Goal: Information Seeking & Learning: Check status

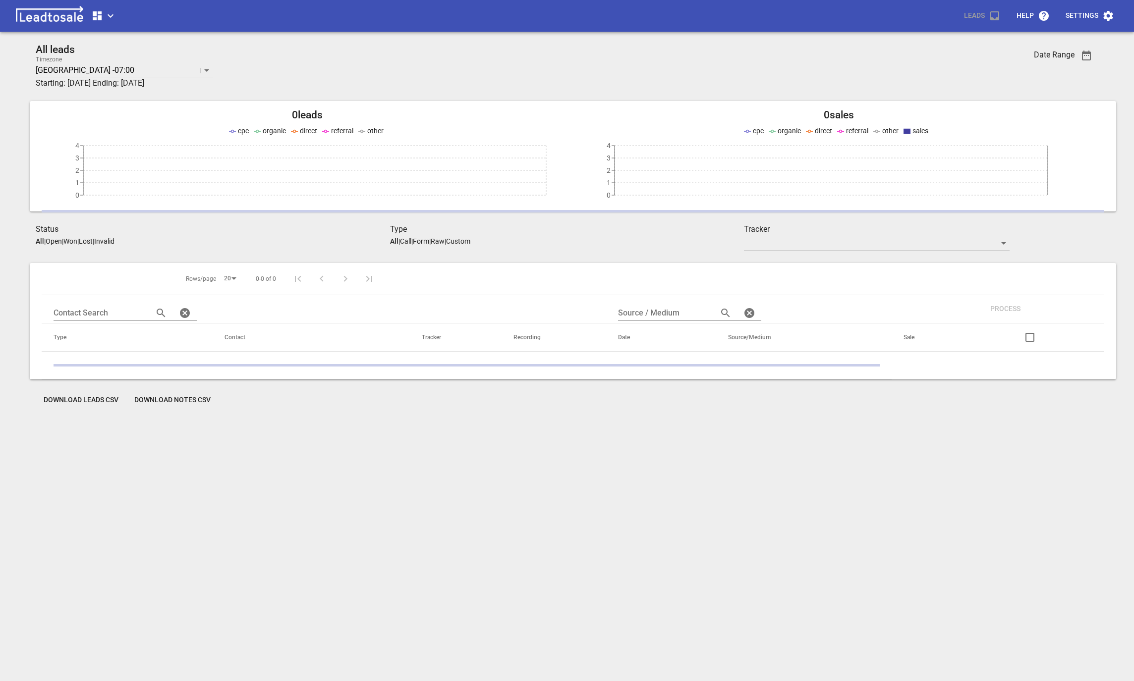
scroll to position [43, 0]
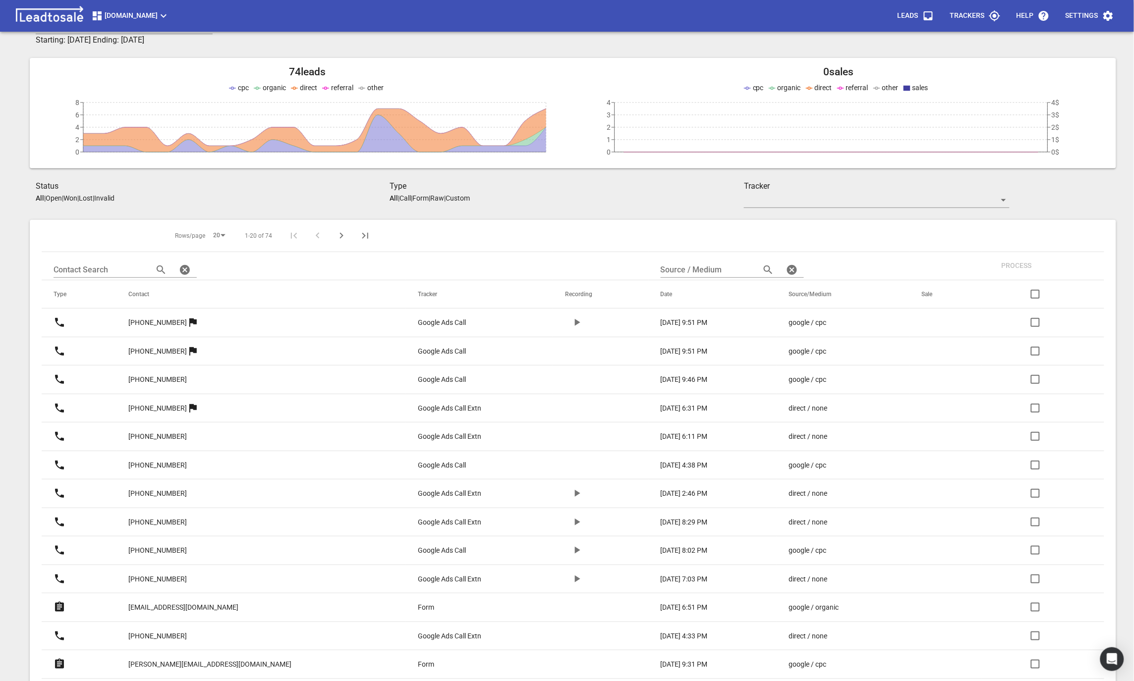
click at [117, 14] on span "Truckrepairsauckland.co.nz" at bounding box center [130, 16] width 78 height 12
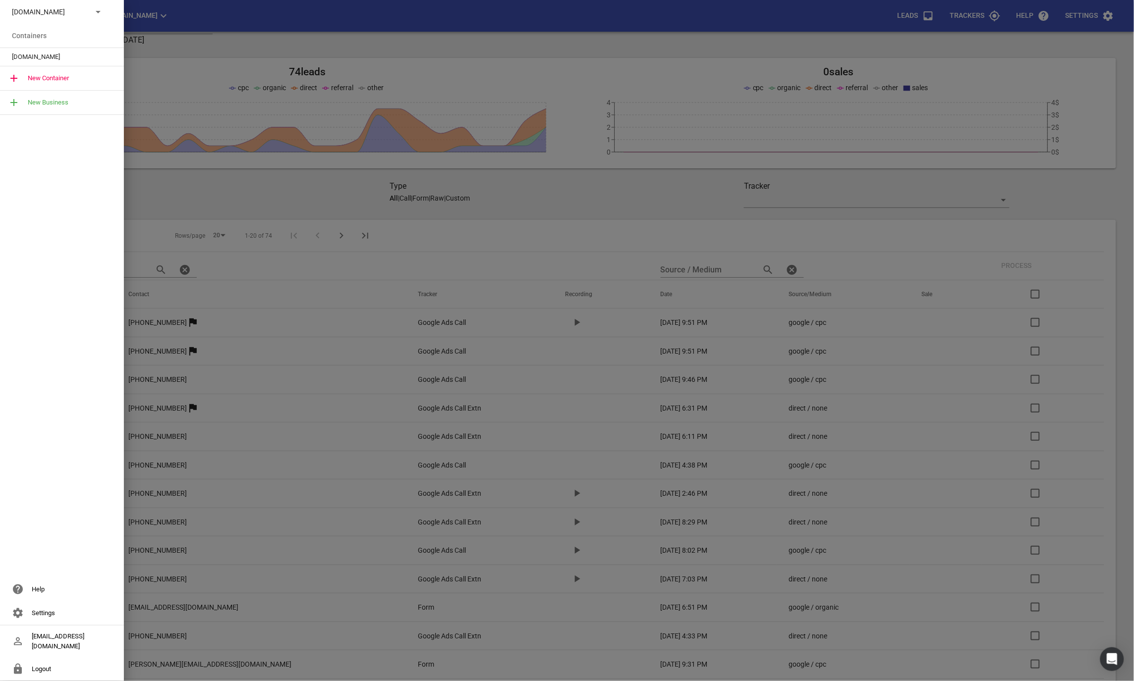
click at [60, 16] on p "Truckrepairsauckland.co.nz" at bounding box center [48, 12] width 72 height 10
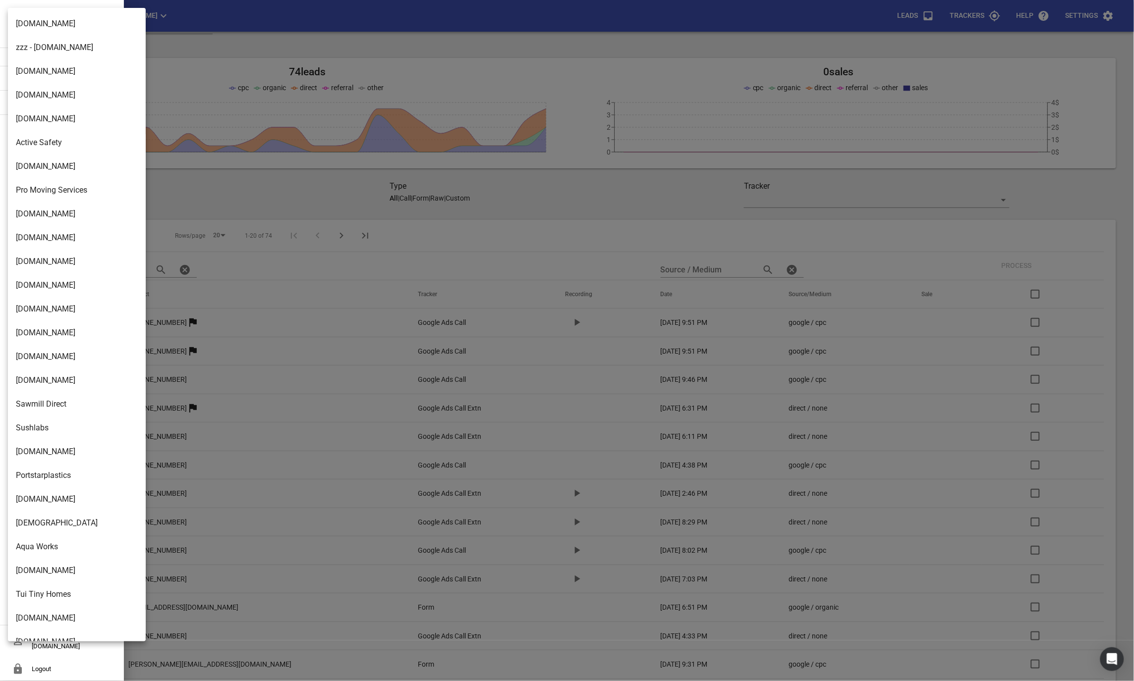
scroll to position [1418, 0]
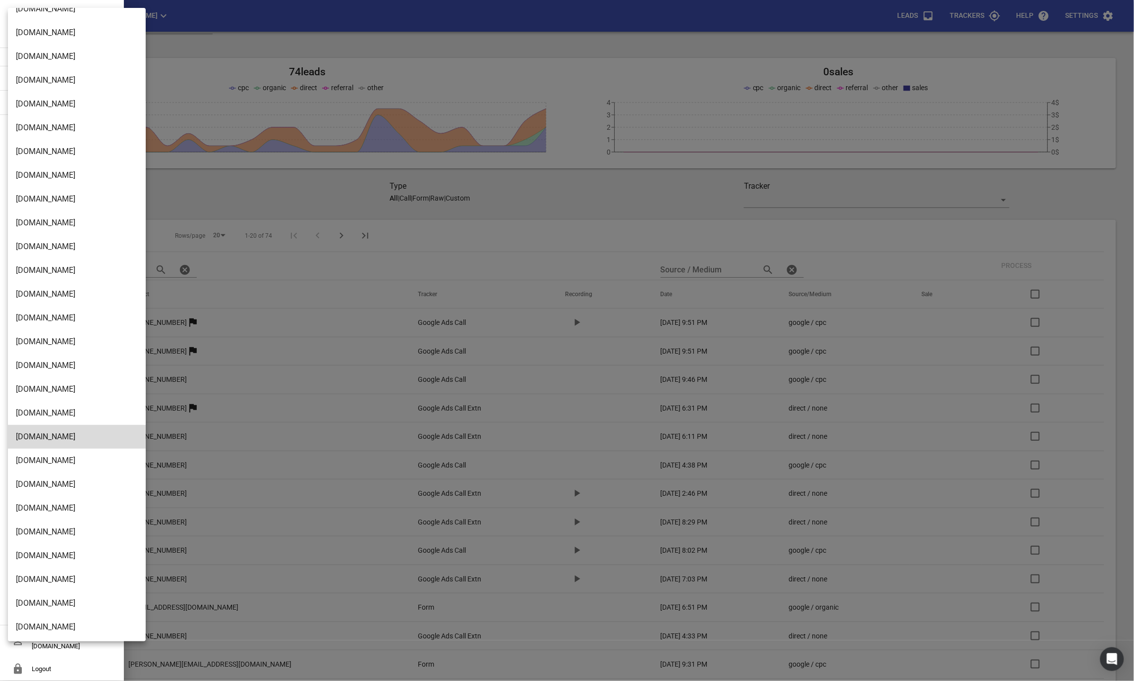
click at [42, 622] on li "[DOMAIN_NAME]" at bounding box center [77, 627] width 138 height 24
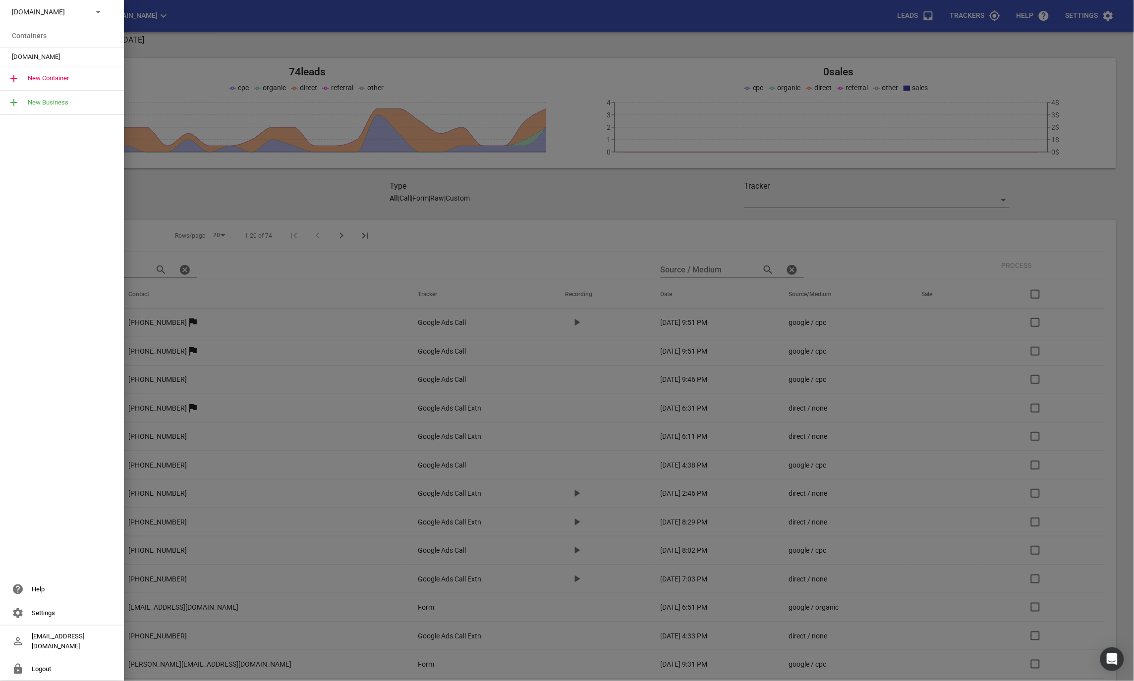
click at [44, 57] on span "[DOMAIN_NAME]" at bounding box center [58, 57] width 92 height 10
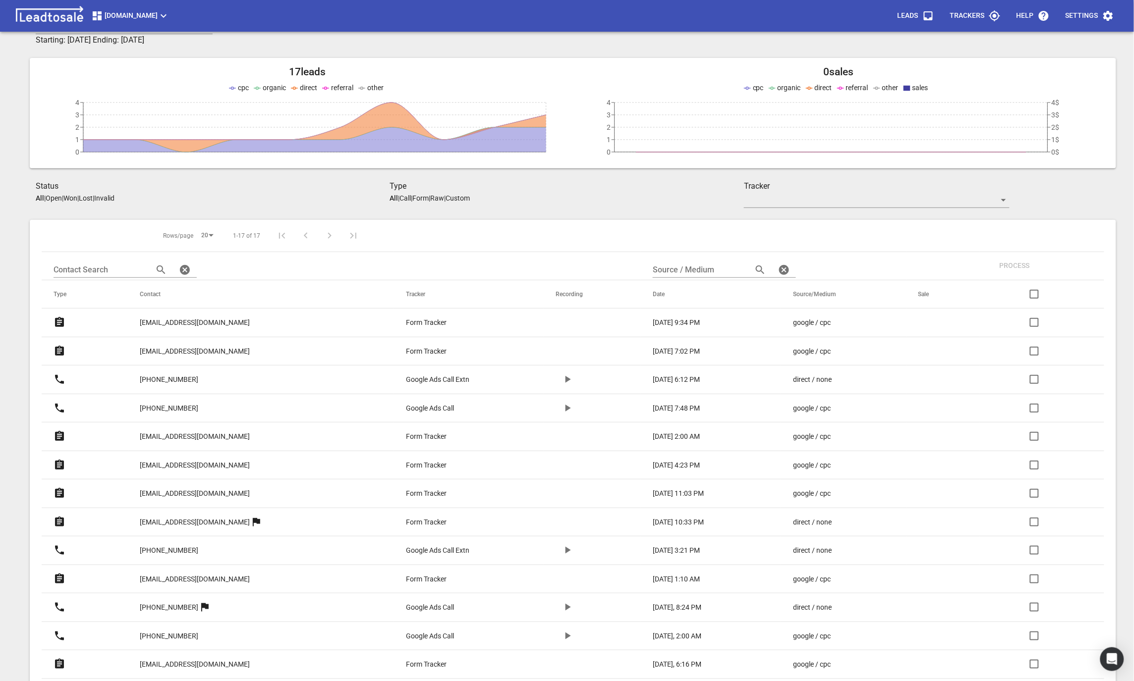
click at [160, 320] on p "[EMAIL_ADDRESS][DOMAIN_NAME]" at bounding box center [195, 323] width 110 height 10
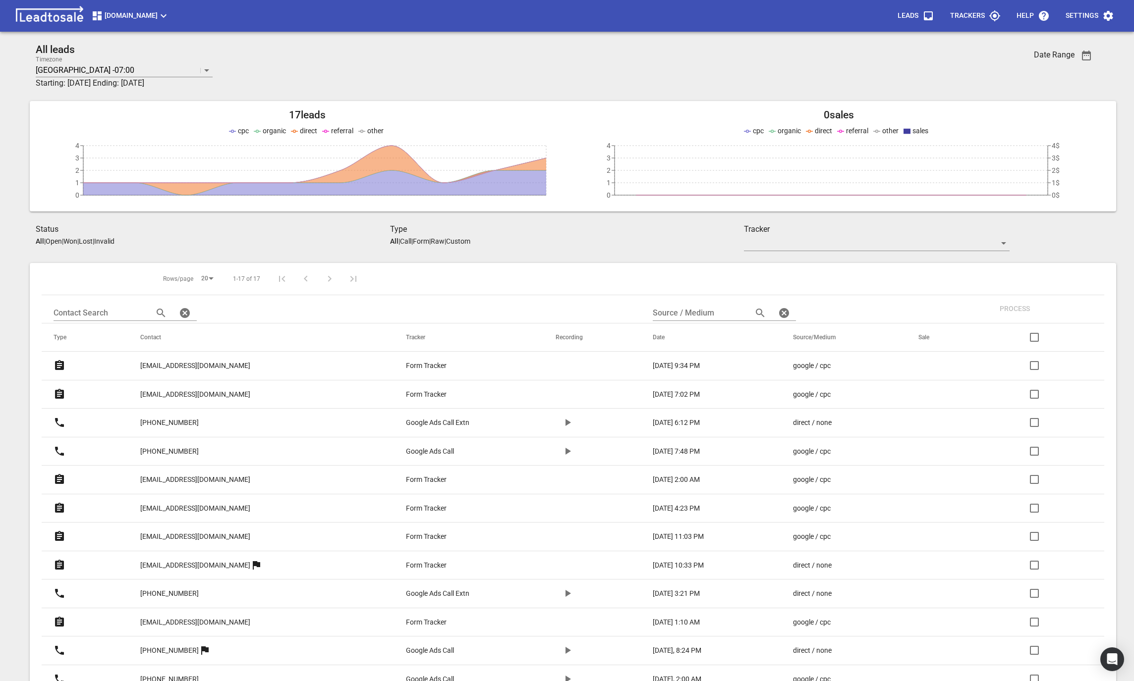
scroll to position [43, 0]
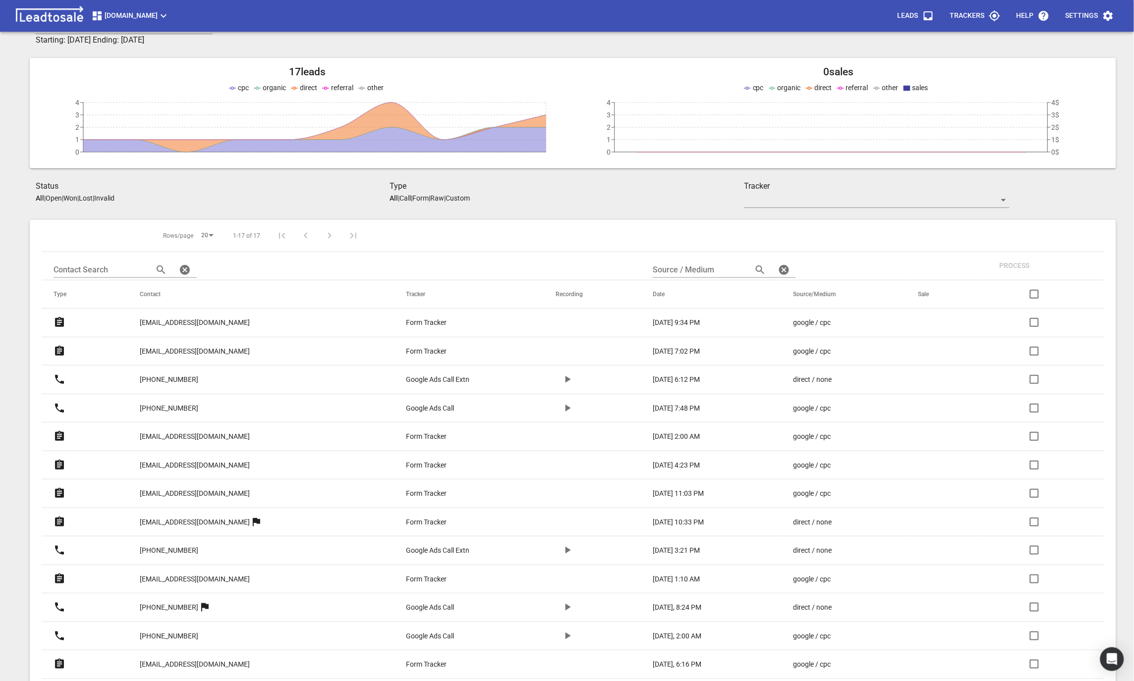
click at [185, 353] on p "monishandclaire@gmail.com" at bounding box center [195, 351] width 110 height 10
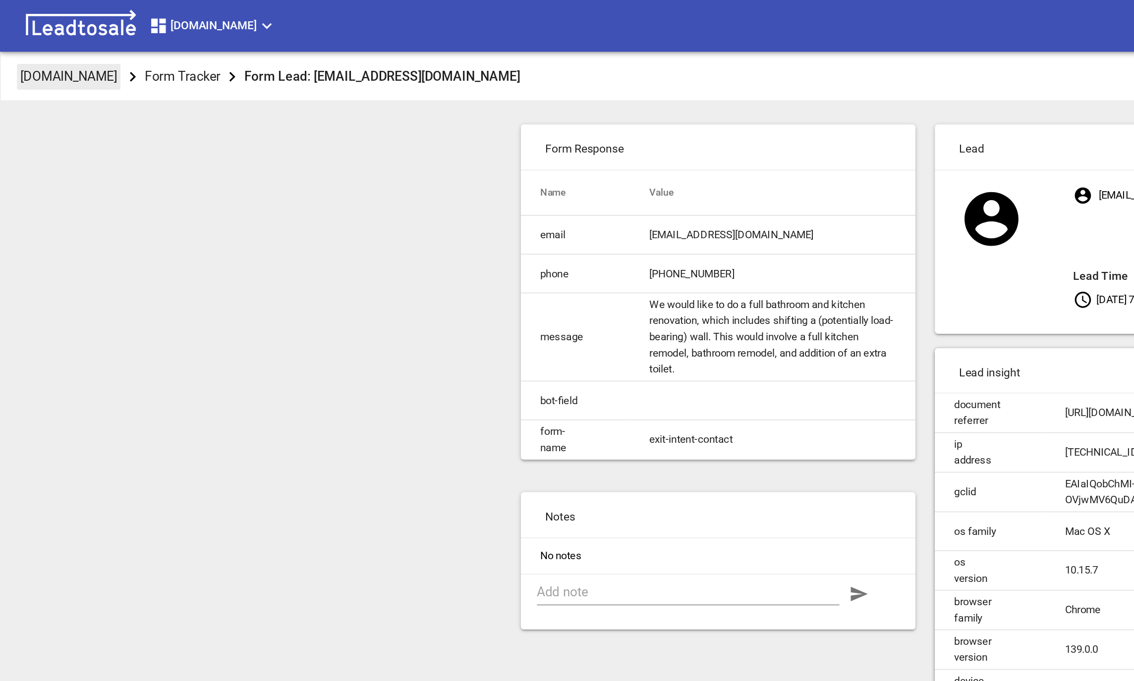
click at [63, 45] on p "[DOMAIN_NAME]" at bounding box center [41, 46] width 59 height 11
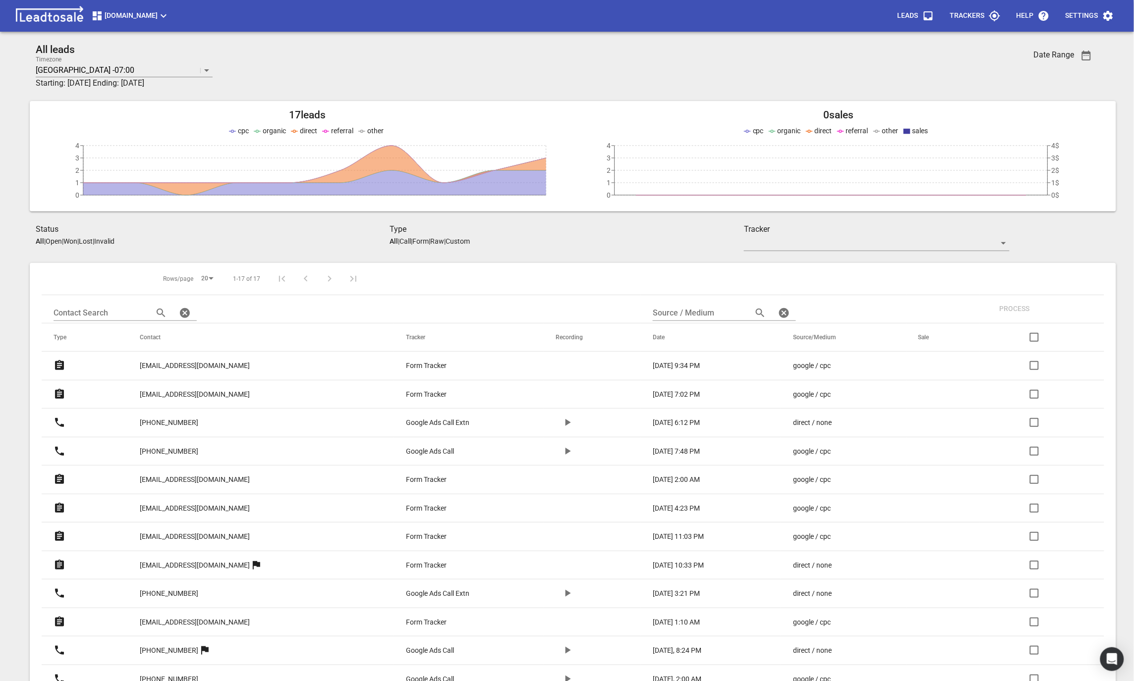
click at [176, 389] on p "monishandclaire@gmail.com" at bounding box center [195, 394] width 110 height 10
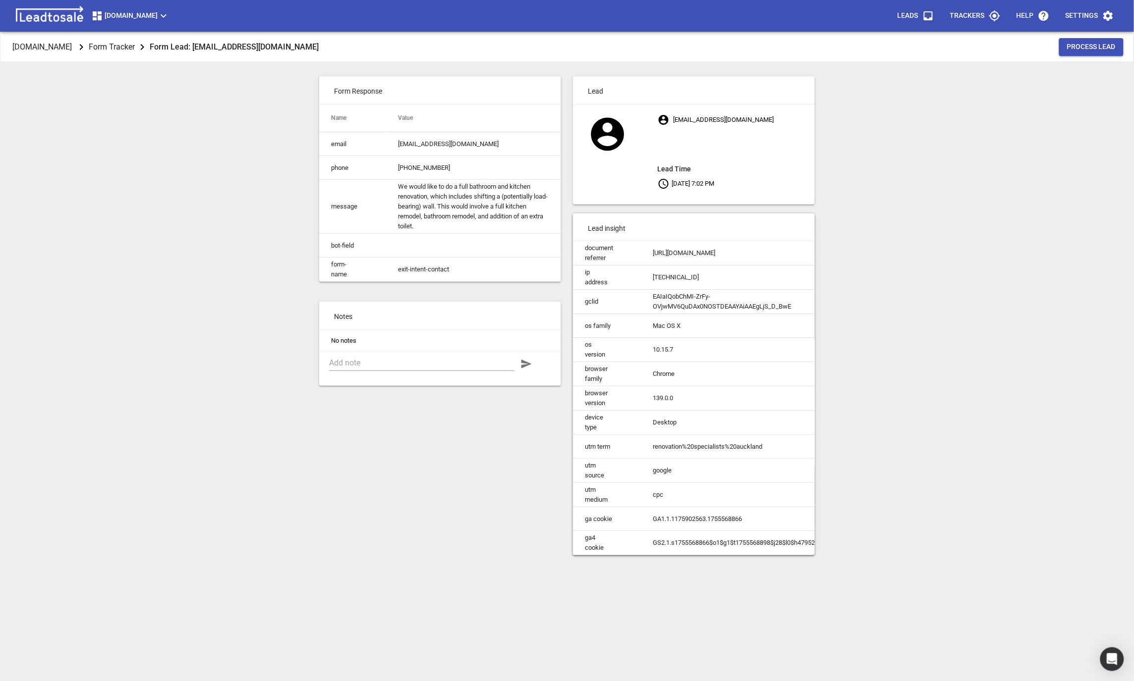
click at [51, 56] on span "[DOMAIN_NAME]" at bounding box center [49, 46] width 78 height 29
click at [33, 43] on p "[DOMAIN_NAME]" at bounding box center [41, 46] width 59 height 11
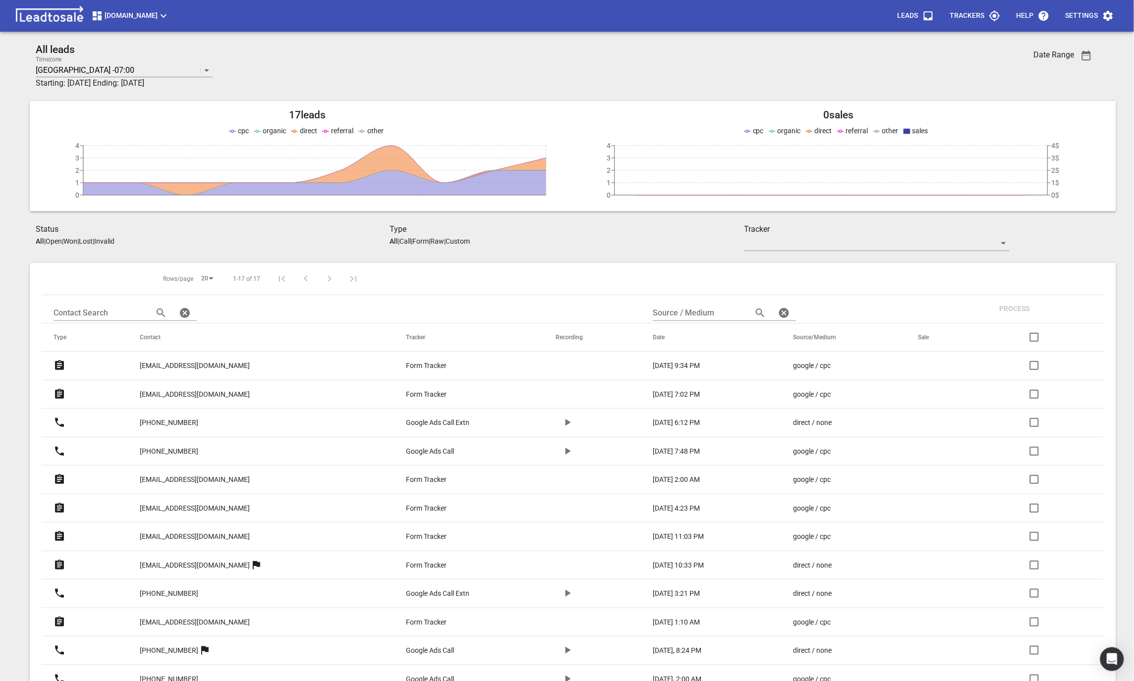
click at [117, 267] on div "Rows/page 20 1-17 of 17" at bounding box center [204, 279] width 325 height 28
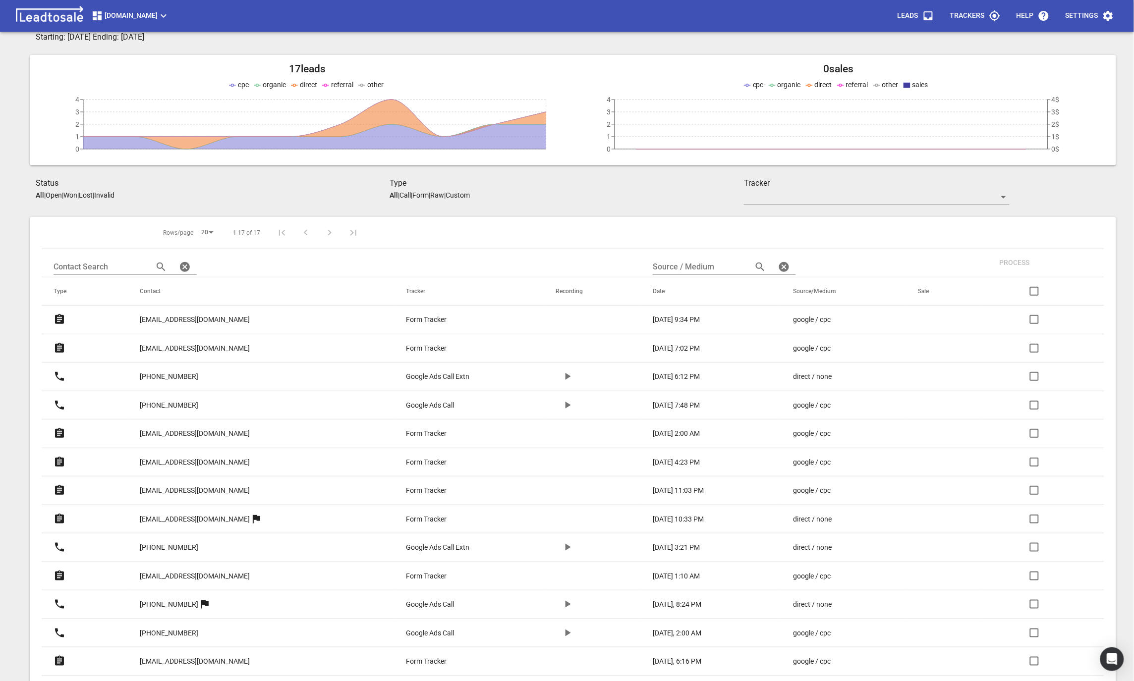
scroll to position [88, 0]
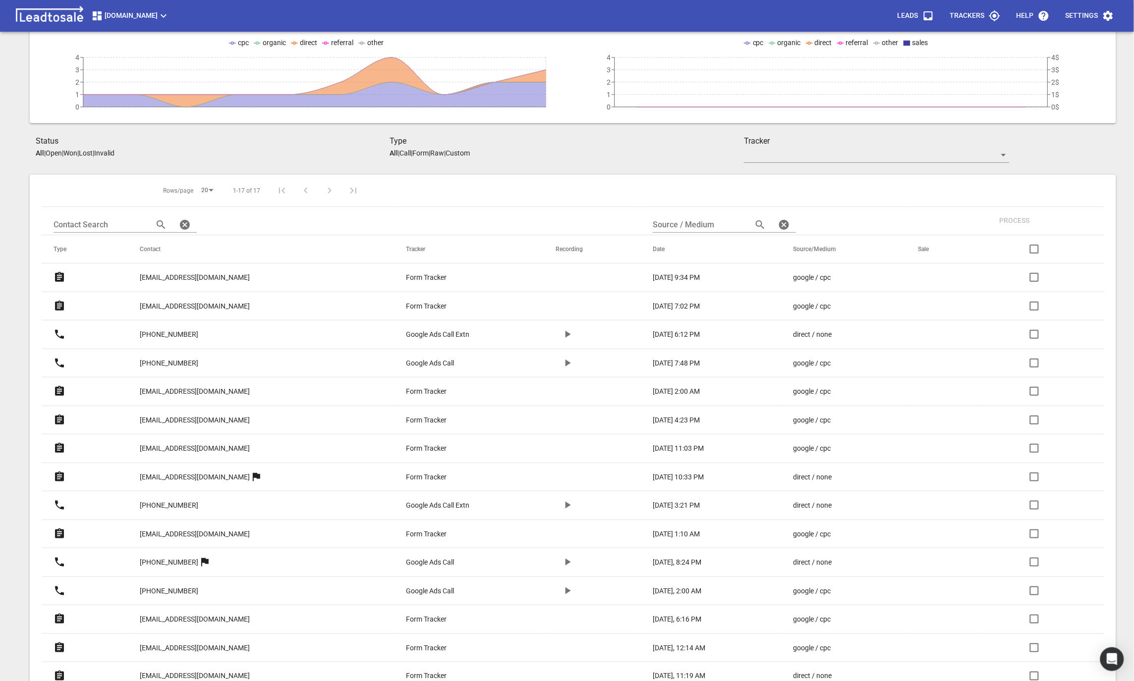
click at [565, 366] on icon "button" at bounding box center [567, 363] width 5 height 7
click at [561, 337] on icon "button" at bounding box center [567, 335] width 12 height 12
click at [564, 360] on icon "button" at bounding box center [567, 363] width 6 height 7
click at [455, 333] on p "Google Ads Call Extn" at bounding box center [437, 334] width 63 height 10
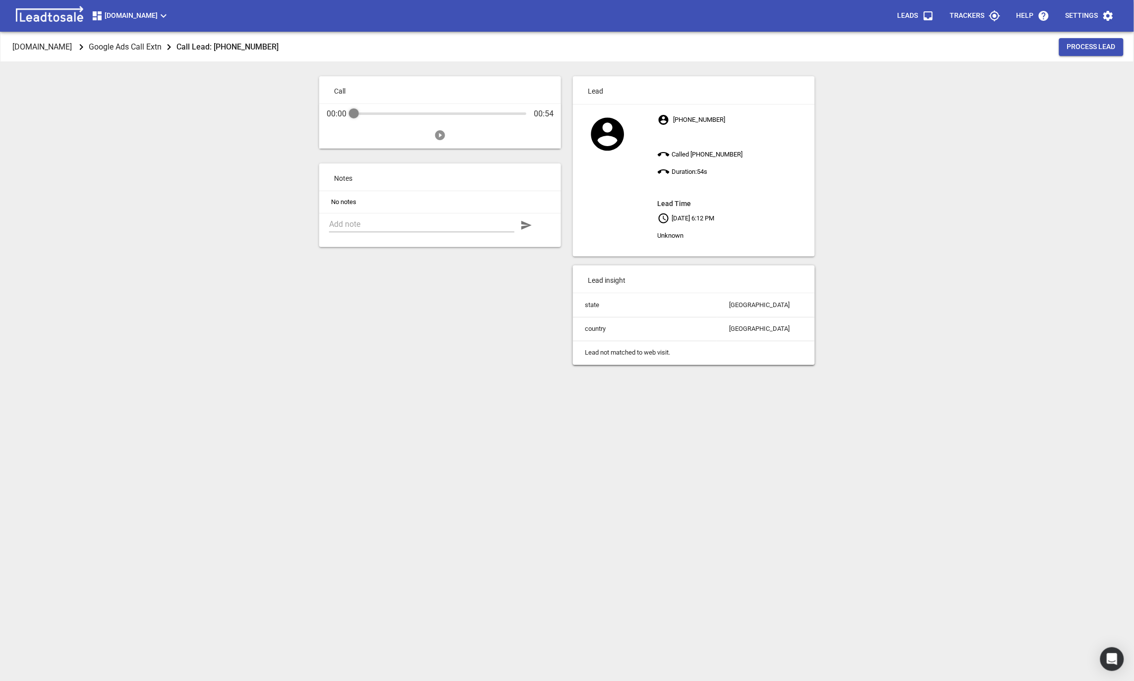
click at [437, 134] on icon "Play" at bounding box center [440, 135] width 10 height 10
drag, startPoint x: 757, startPoint y: 155, endPoint x: 692, endPoint y: 155, distance: 64.4
click at [692, 155] on p "[PHONE_NUMBER] Called [PHONE_NUMBER] Duration: 54 s Lead Time [DATE] 6:12 PM Un…" at bounding box center [736, 177] width 157 height 133
click at [871, 171] on div "[DOMAIN_NAME] Google Ads Call Extn Call Lead: [PHONE_NUMBER] Process Lead Call …" at bounding box center [567, 372] width 1126 height 681
drag, startPoint x: 756, startPoint y: 153, endPoint x: 692, endPoint y: 157, distance: 63.5
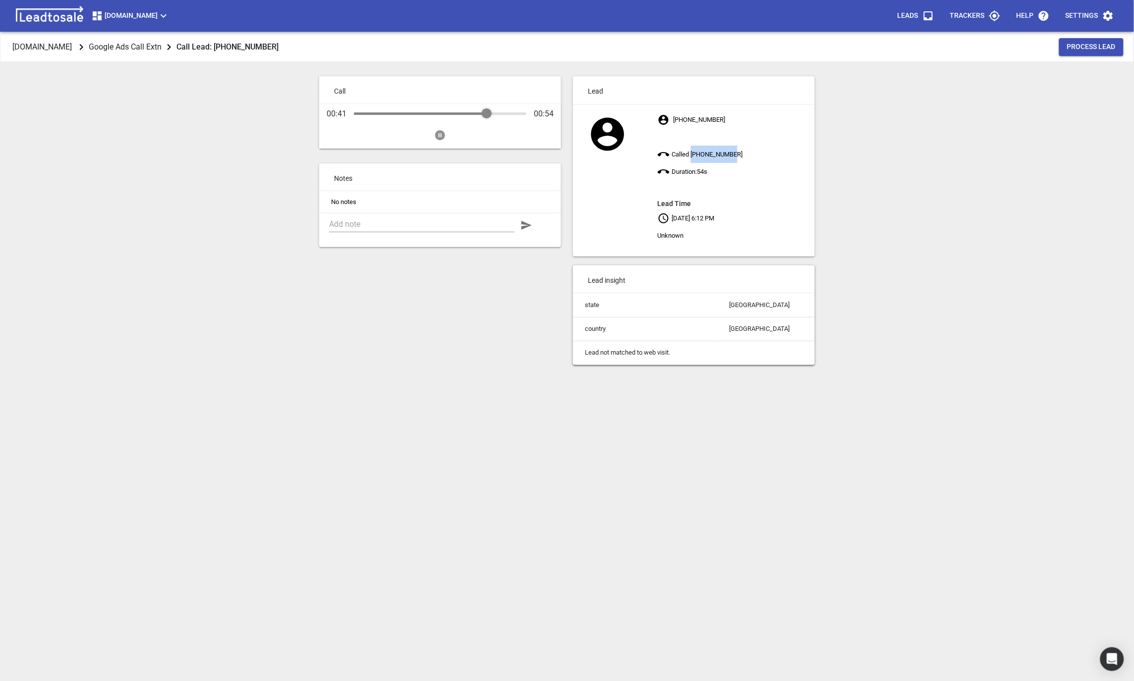
click at [692, 155] on p "[PHONE_NUMBER] Called [PHONE_NUMBER] Duration: 54 s Lead Time [DATE] 6:12 PM Un…" at bounding box center [736, 177] width 157 height 133
copy p "[PHONE_NUMBER]"
click at [933, 175] on div "[DOMAIN_NAME] Google Ads Call Extn Call Lead: [PHONE_NUMBER] Process Lead Call …" at bounding box center [567, 372] width 1126 height 681
click at [440, 137] on icon "Pause" at bounding box center [440, 135] width 10 height 10
click at [440, 136] on icon "Play" at bounding box center [440, 135] width 12 height 12
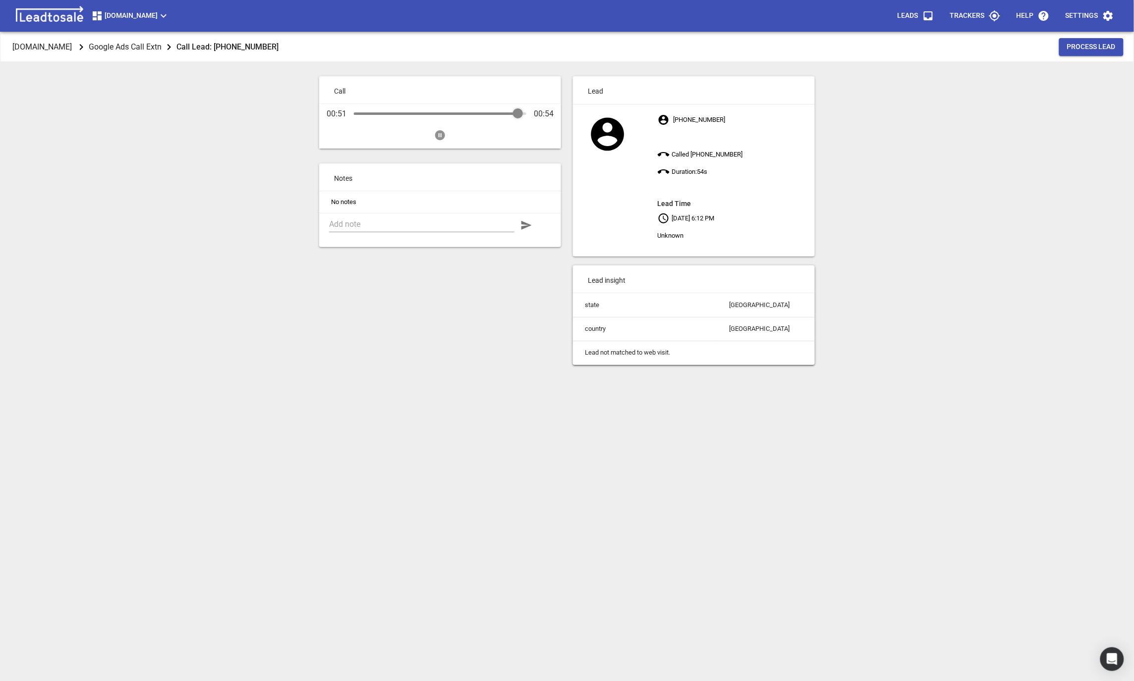
click at [440, 136] on icon "Pause" at bounding box center [440, 135] width 10 height 10
click at [66, 49] on p "[DOMAIN_NAME]" at bounding box center [41, 46] width 59 height 11
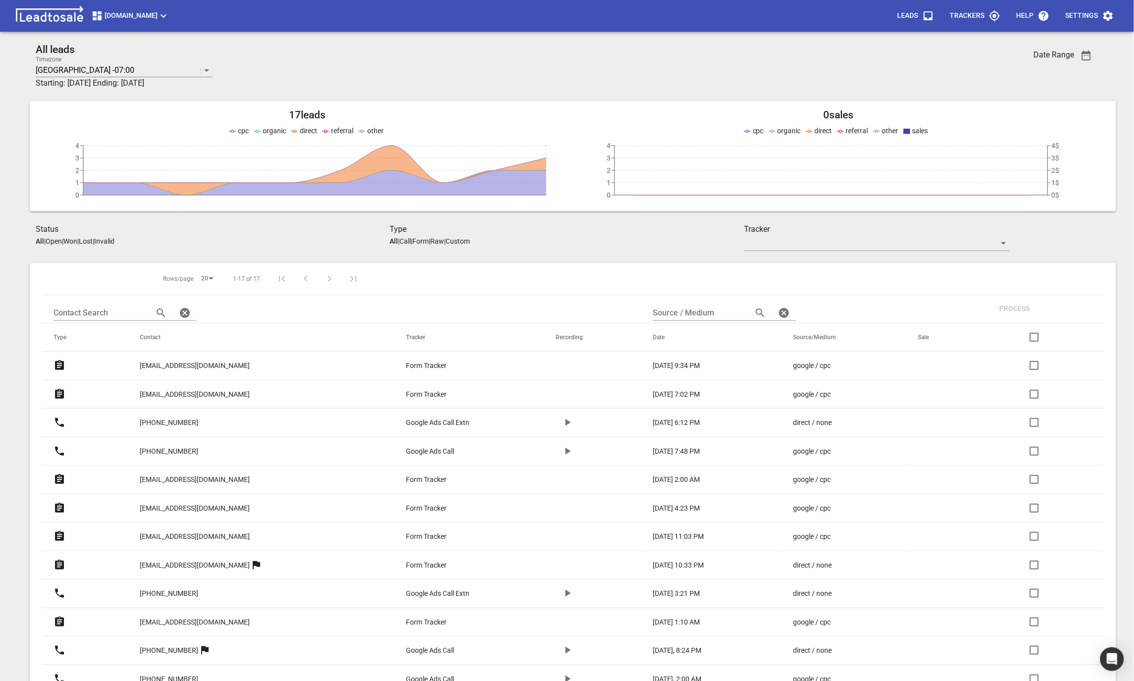
click at [180, 428] on p "[PHONE_NUMBER]" at bounding box center [169, 423] width 58 height 10
